Goal: Information Seeking & Learning: Find specific fact

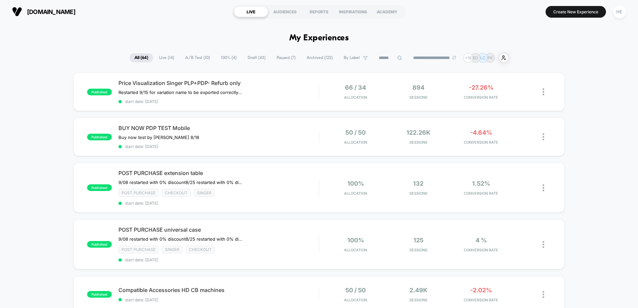
click at [257, 57] on span "Draft ( 43 )" at bounding box center [257, 57] width 28 height 9
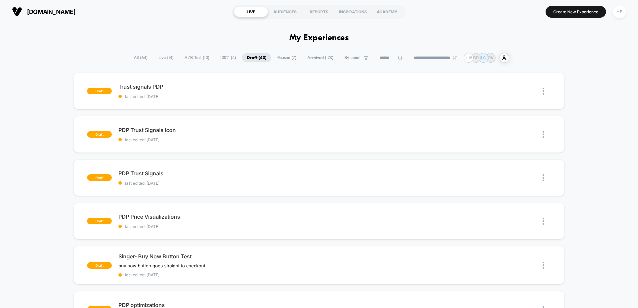
click at [274, 57] on span "Paused ( 7 )" at bounding box center [286, 57] width 29 height 9
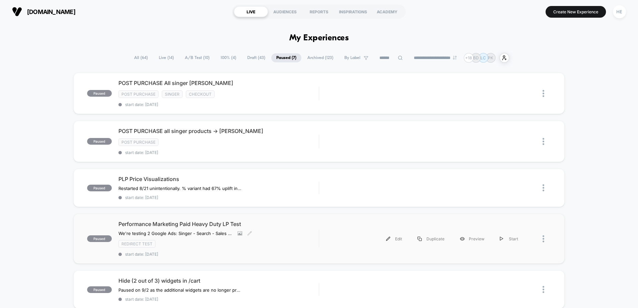
click at [272, 234] on div "Performance Marketing Paid Heavy Duty LP Test We're testing 2 Google Ads: Singe…" at bounding box center [218, 239] width 200 height 36
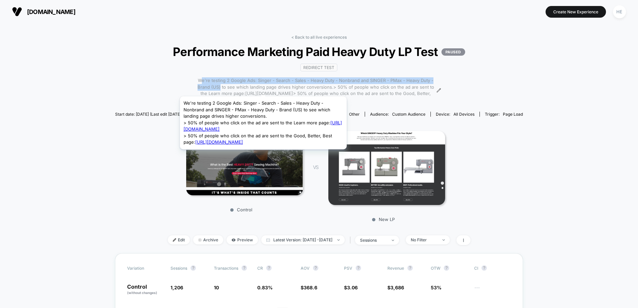
drag, startPoint x: 217, startPoint y: 78, endPoint x: 263, endPoint y: 88, distance: 47.4
click at [263, 88] on span "We're testing 2 Google Ads: Singer - Search - Sales - Heavy Duty - Nonbrand and…" at bounding box center [316, 90] width 238 height 26
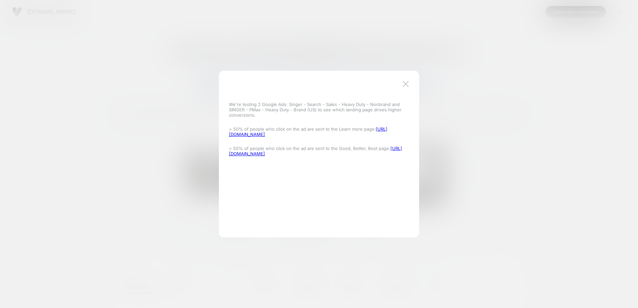
copy link "/pages/singer-good-better-best-heavy-duty"
drag, startPoint x: 379, startPoint y: 155, endPoint x: 278, endPoint y: 156, distance: 100.8
click at [278, 156] on p "> 50% of people who click on the ad are sent to the Good, Better, Best page: [U…" at bounding box center [316, 151] width 174 height 11
copy link "[URL][DOMAIN_NAME]"
drag, startPoint x: 396, startPoint y: 136, endPoint x: 239, endPoint y: 138, distance: 156.2
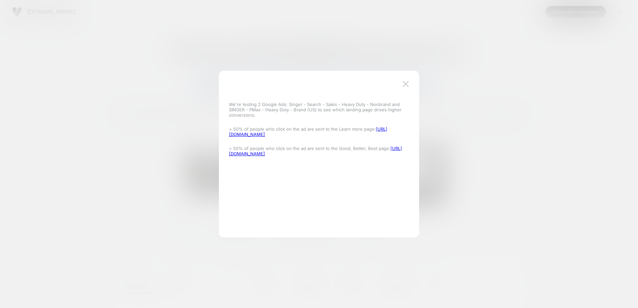
click at [239, 138] on div "We're testing 2 Google Ads: Singer - Search - Sales - Heavy Duty - Nonbrand and…" at bounding box center [316, 128] width 174 height 63
click at [383, 158] on div "We're testing 2 Google Ads: Singer - Search - Sales - Heavy Duty - Nonbrand and…" at bounding box center [316, 128] width 174 height 63
drag, startPoint x: 380, startPoint y: 156, endPoint x: 230, endPoint y: 153, distance: 150.2
click at [230, 153] on p "> 50% of people who click on the ad are sent to the Good, Better, Best page: [U…" at bounding box center [316, 151] width 174 height 11
click at [377, 163] on div "We're testing 2 Google Ads: Singer - Search - Sales - Heavy Duty - Nonbrand and…" at bounding box center [316, 154] width 180 height 140
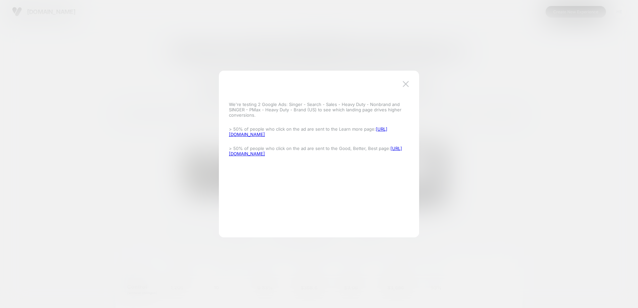
drag, startPoint x: 290, startPoint y: 152, endPoint x: 227, endPoint y: 153, distance: 63.1
click at [227, 153] on div "We're testing 2 Google Ads: Singer - Search - Sales - Heavy Duty - Nonbrand and…" at bounding box center [316, 154] width 180 height 140
copy link "[URL][DOMAIN_NAME]"
